Goal: Go to known website: Go to known website

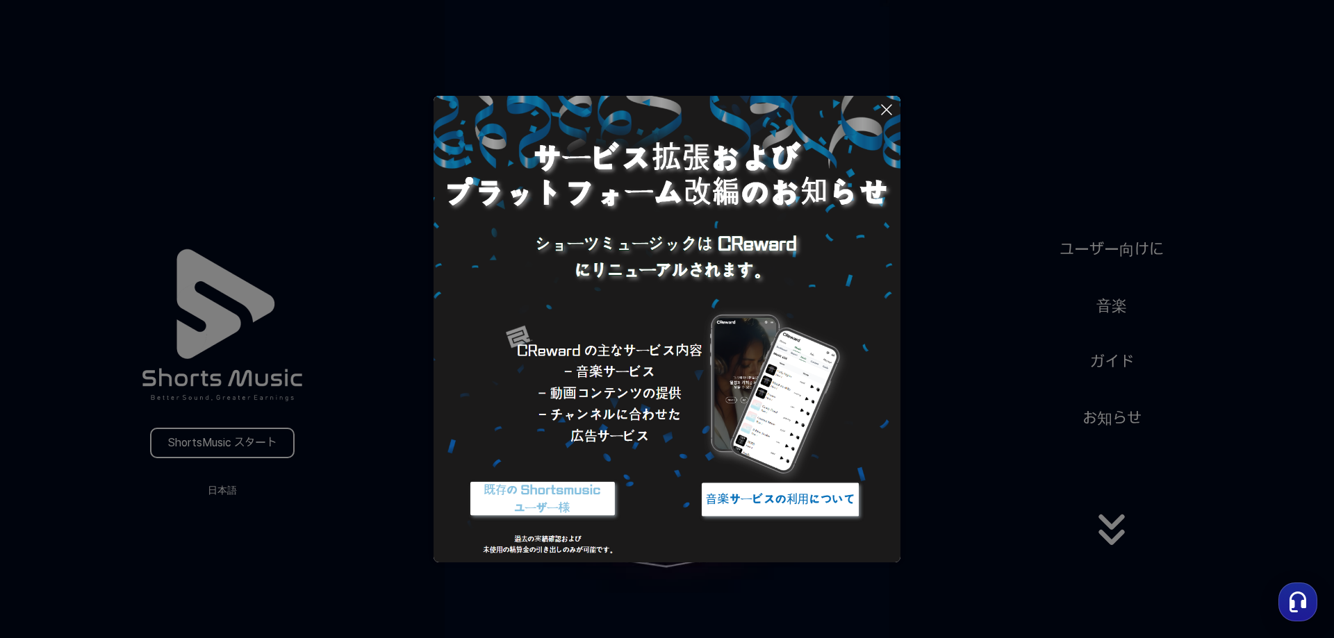
click at [884, 107] on icon at bounding box center [886, 110] width 10 height 10
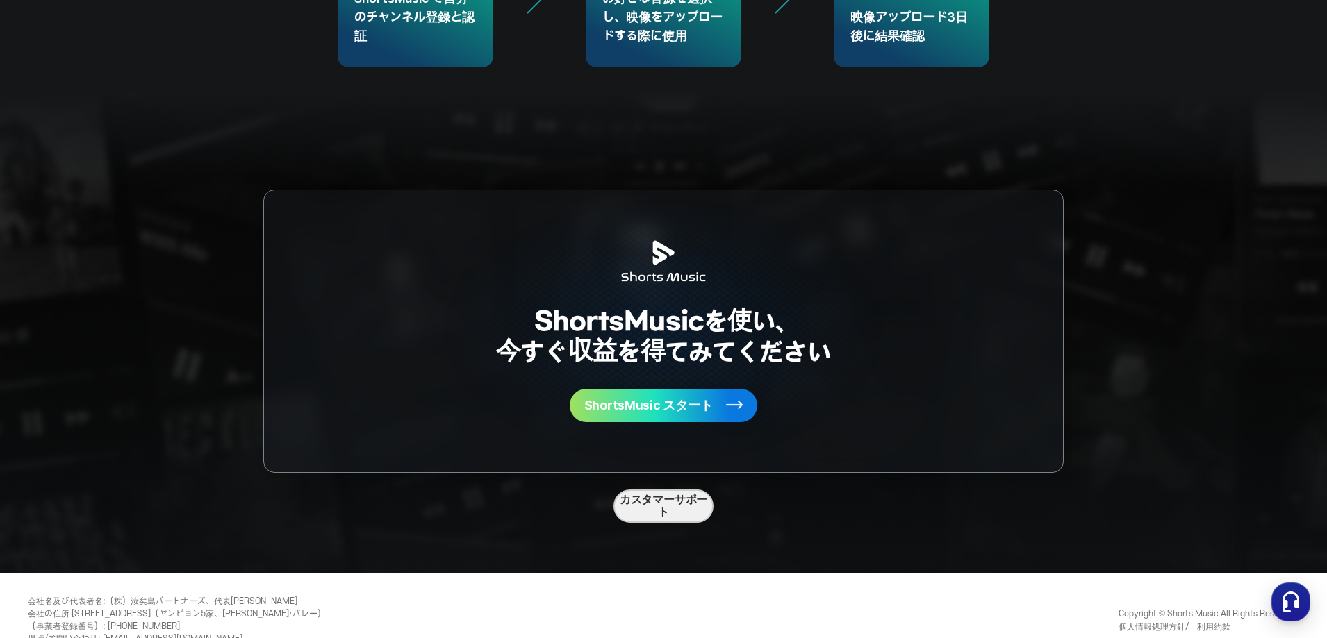
scroll to position [3703, 0]
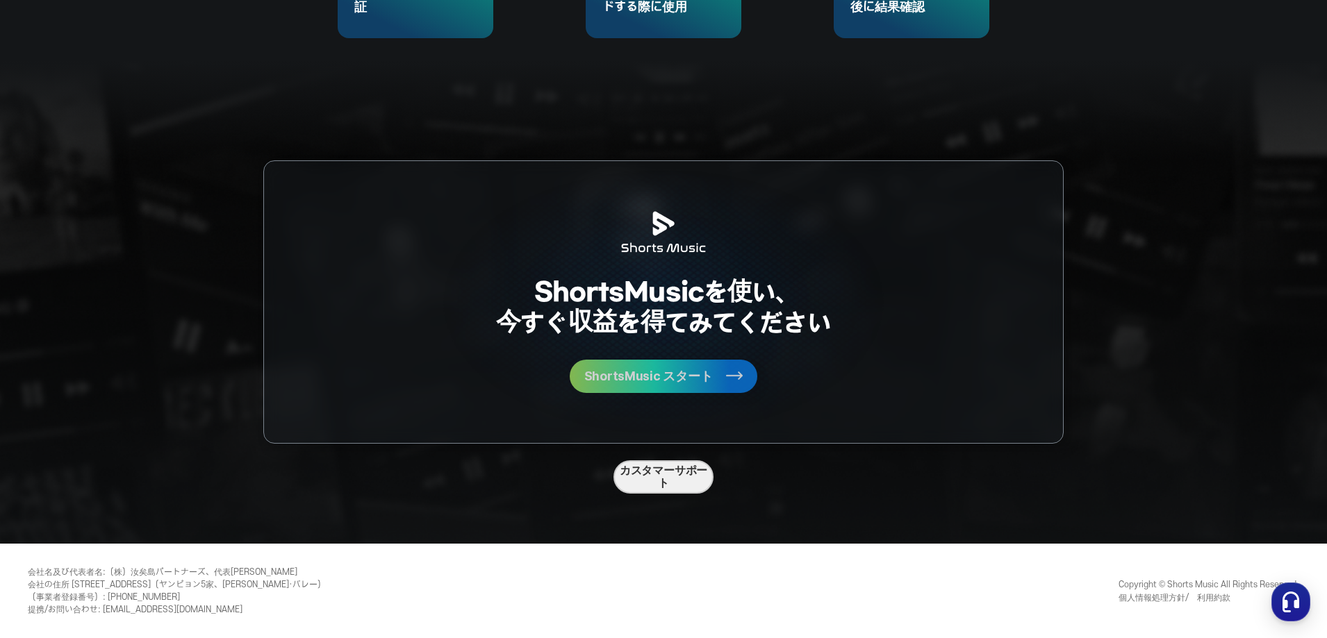
click at [661, 385] on button "ShortsMusic スタート" at bounding box center [664, 376] width 188 height 33
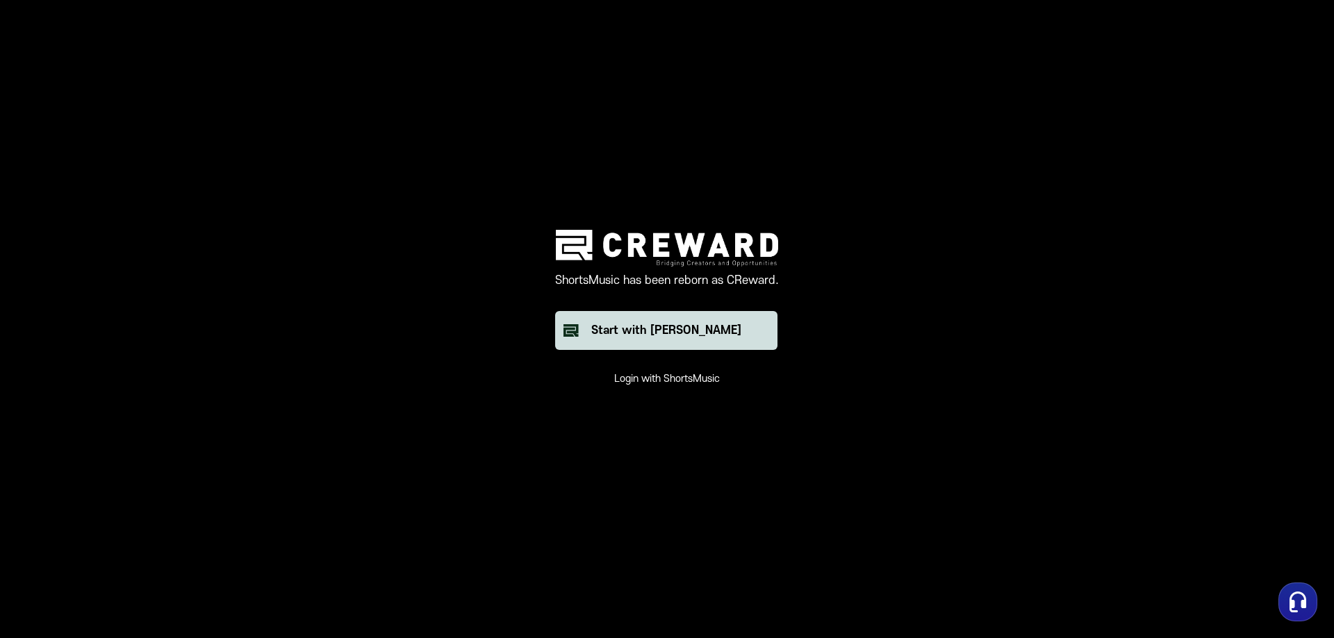
click at [697, 335] on div "Start with [PERSON_NAME]" at bounding box center [666, 330] width 150 height 17
